Goal: Find specific page/section: Find specific page/section

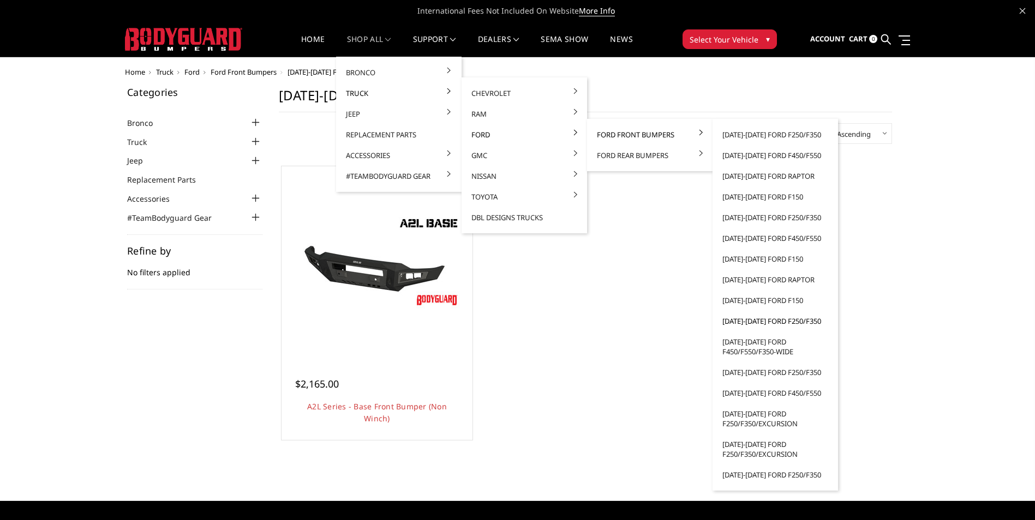
click at [784, 320] on link "[DATE]-[DATE] Ford F250/F350" at bounding box center [775, 321] width 117 height 21
click at [769, 351] on link "[DATE]-[DATE] Ford F450/F550/F350-wide" at bounding box center [775, 347] width 117 height 31
